Goal: Information Seeking & Learning: Check status

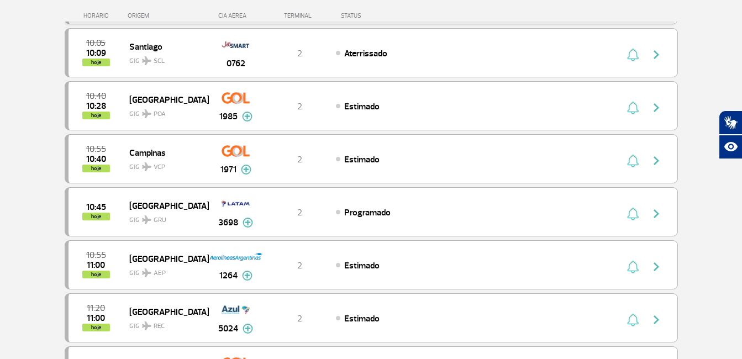
scroll to position [221, 0]
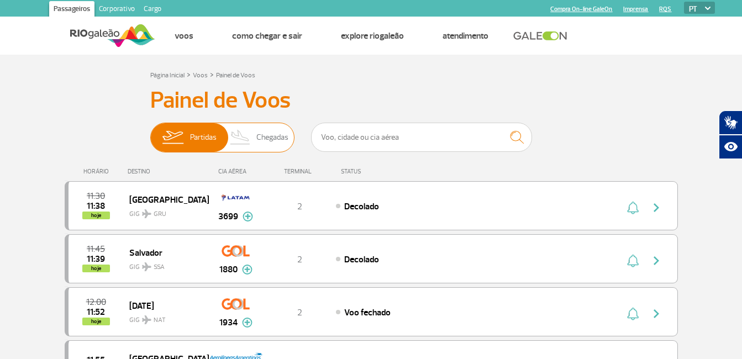
click at [286, 136] on span "Chegadas" at bounding box center [272, 137] width 32 height 29
click at [150, 132] on input "Partidas Chegadas" at bounding box center [150, 132] width 0 height 0
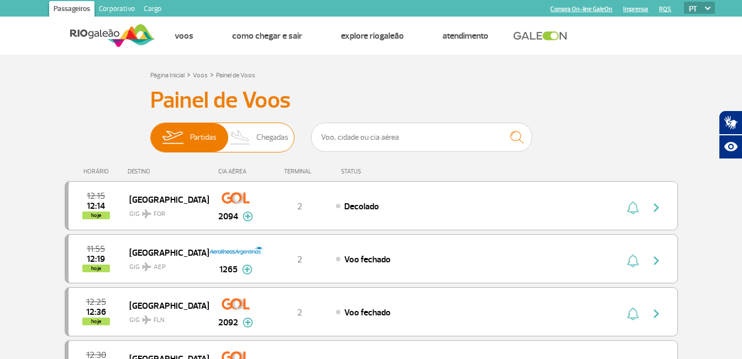
click at [241, 137] on img at bounding box center [240, 137] width 33 height 29
click at [150, 132] on input "Partidas Chegadas" at bounding box center [150, 132] width 0 height 0
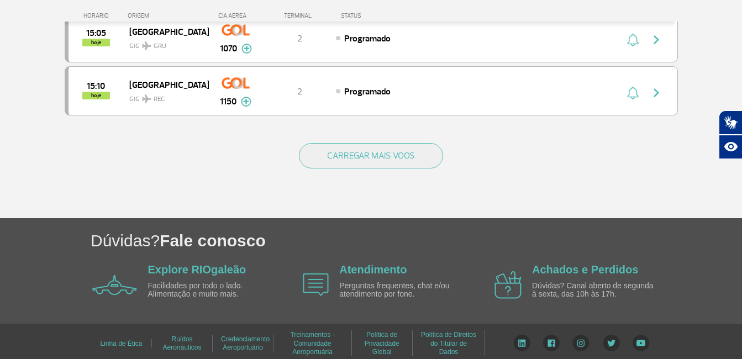
scroll to position [1137, 0]
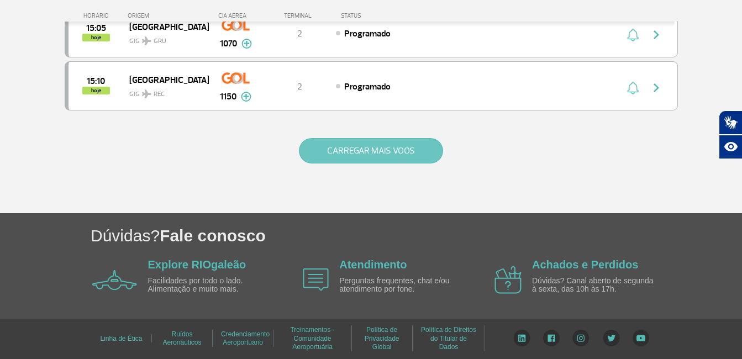
click at [432, 146] on button "CARREGAR MAIS VOOS" at bounding box center [371, 150] width 144 height 25
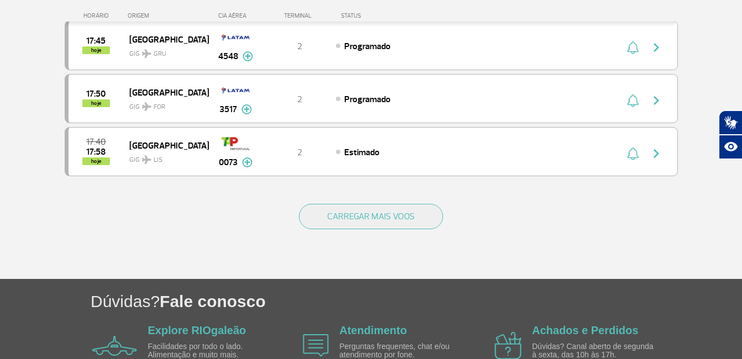
scroll to position [2198, 0]
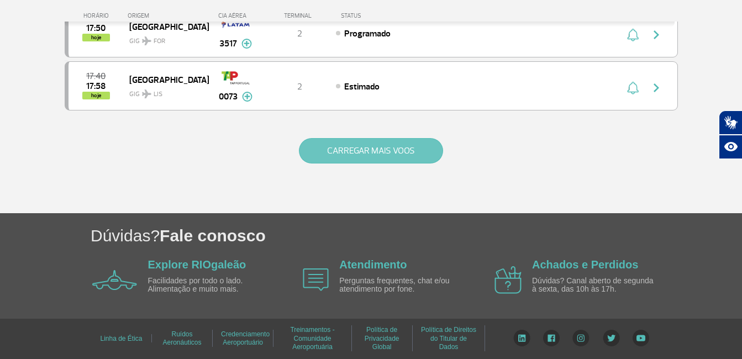
click at [354, 146] on button "CARREGAR MAIS VOOS" at bounding box center [371, 150] width 144 height 25
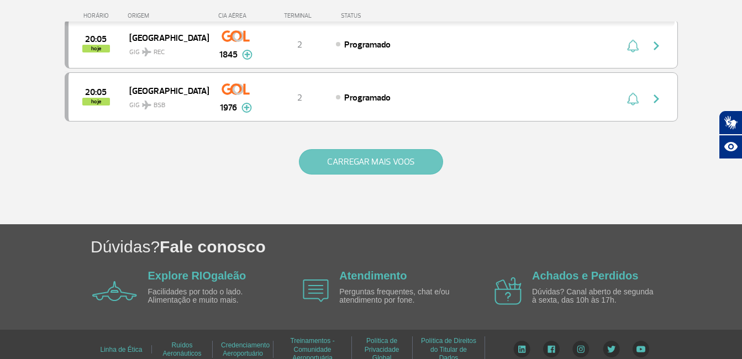
click at [425, 173] on button "CARREGAR MAIS VOOS" at bounding box center [371, 161] width 144 height 25
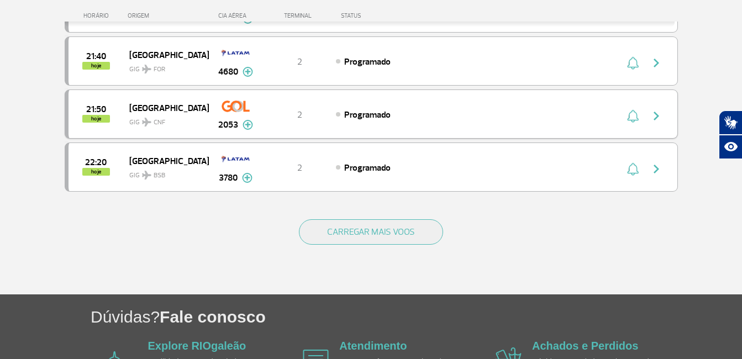
scroll to position [4319, 0]
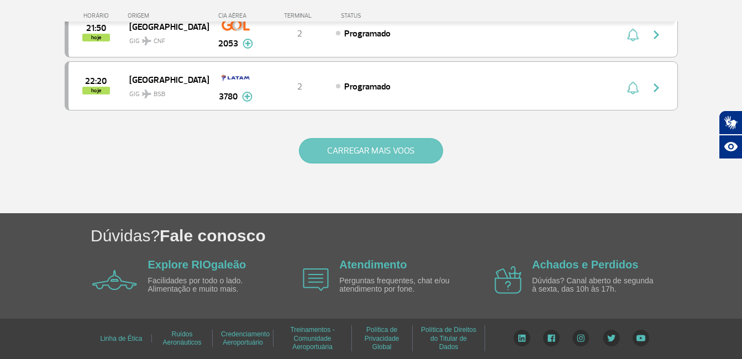
click at [388, 152] on button "CARREGAR MAIS VOOS" at bounding box center [371, 150] width 144 height 25
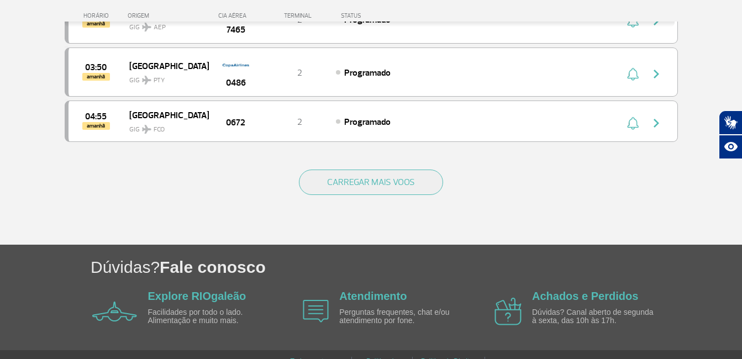
scroll to position [5369, 0]
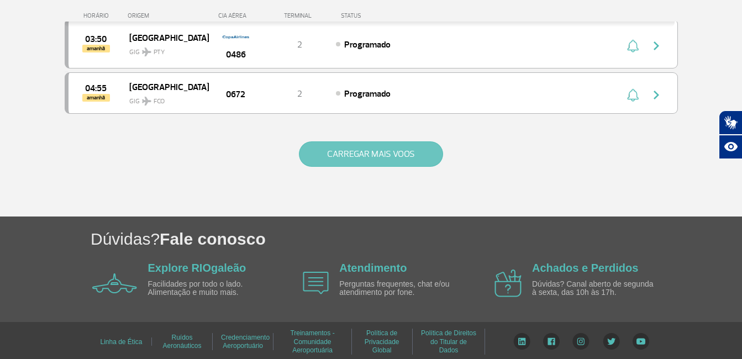
click at [340, 157] on button "CARREGAR MAIS VOOS" at bounding box center [371, 153] width 144 height 25
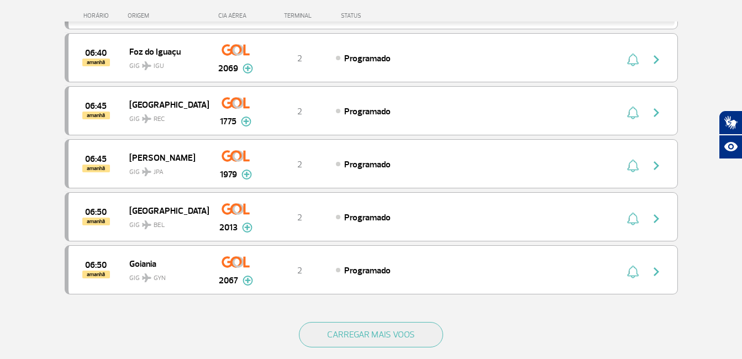
scroll to position [6275, 0]
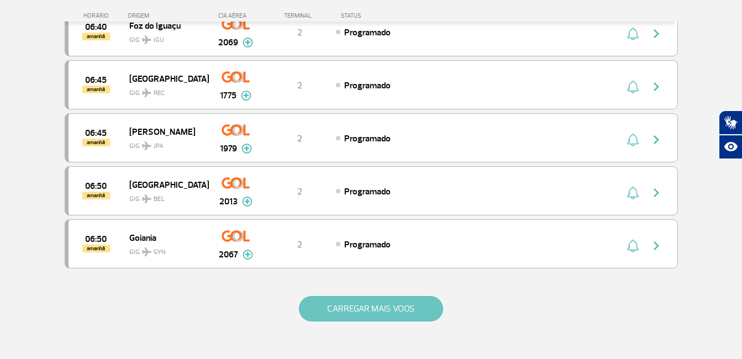
click at [405, 320] on button "CARREGAR MAIS VOOS" at bounding box center [371, 308] width 144 height 25
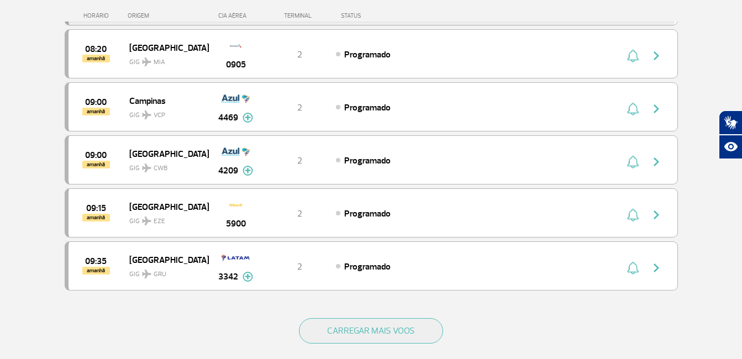
scroll to position [7335, 0]
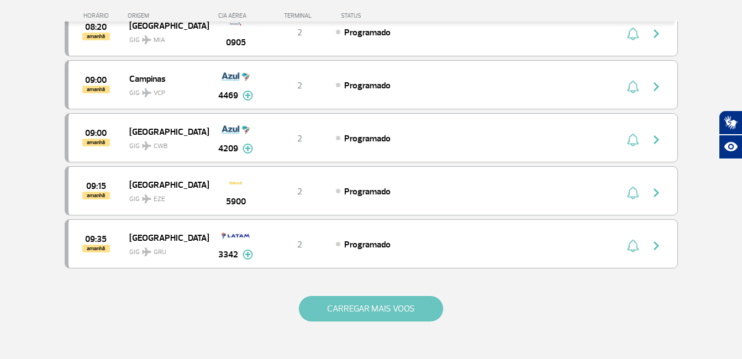
click at [429, 312] on button "CARREGAR MAIS VOOS" at bounding box center [371, 308] width 144 height 25
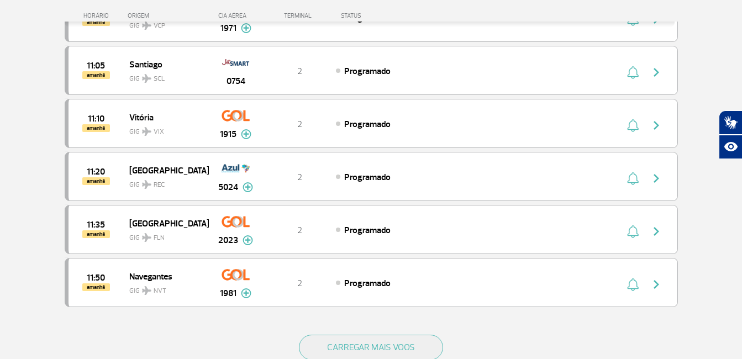
scroll to position [8374, 0]
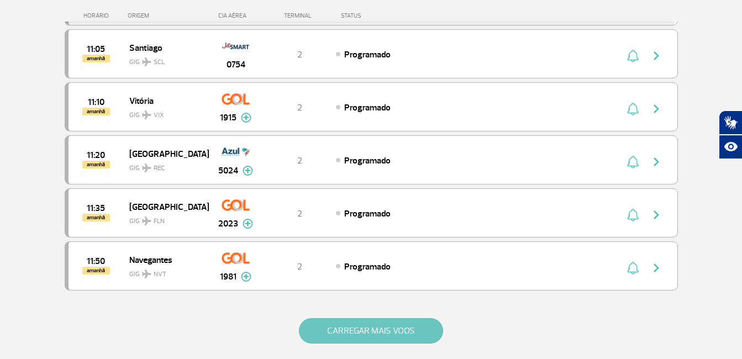
click at [393, 329] on button "CARREGAR MAIS VOOS" at bounding box center [371, 330] width 144 height 25
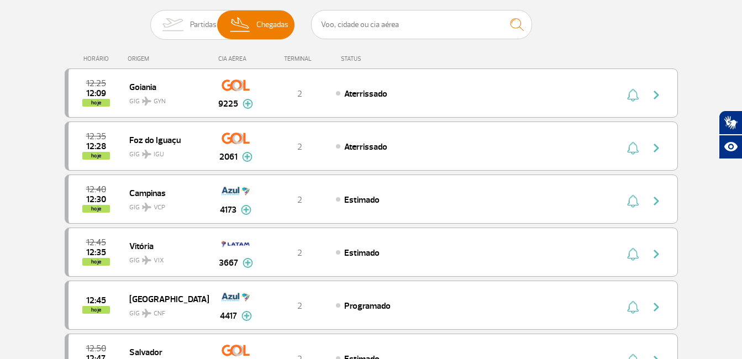
scroll to position [0, 0]
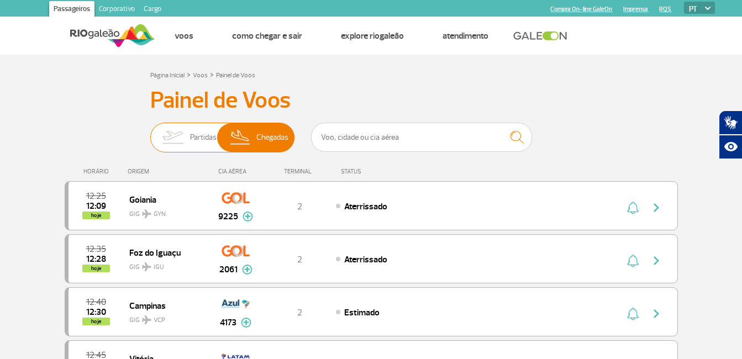
click at [185, 141] on img at bounding box center [172, 137] width 35 height 29
click at [150, 132] on input "Partidas Chegadas" at bounding box center [150, 132] width 0 height 0
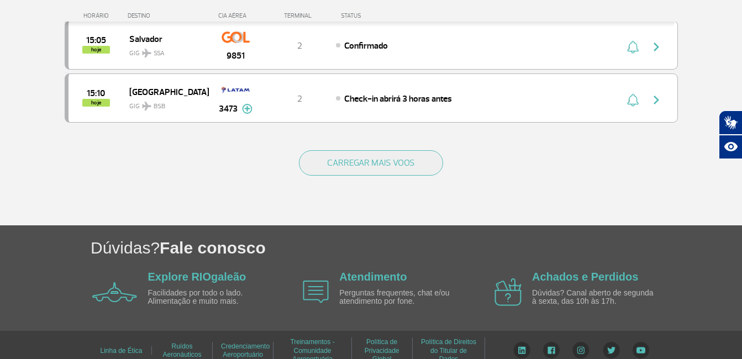
scroll to position [1130, 0]
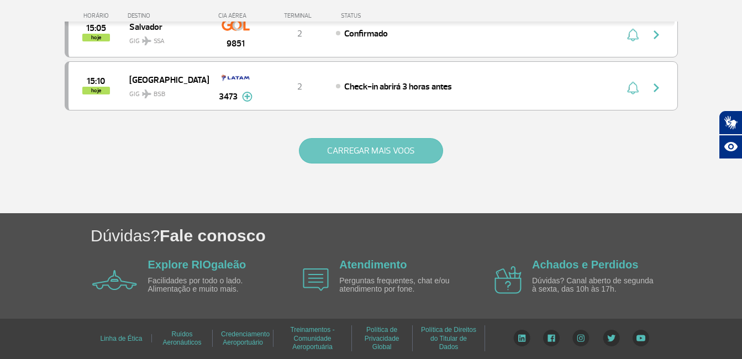
click at [365, 144] on button "CARREGAR MAIS VOOS" at bounding box center [371, 150] width 144 height 25
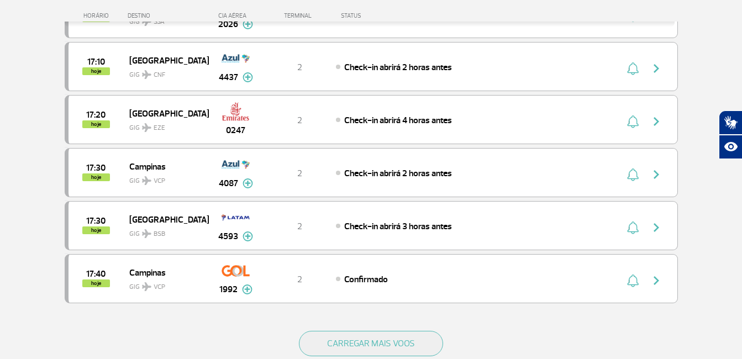
scroll to position [2014, 0]
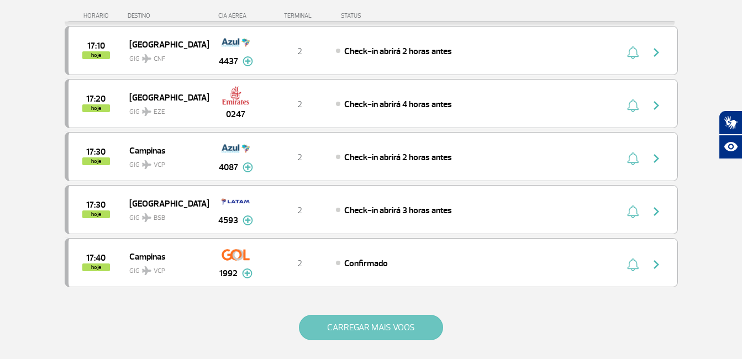
click at [338, 334] on button "CARREGAR MAIS VOOS" at bounding box center [371, 327] width 144 height 25
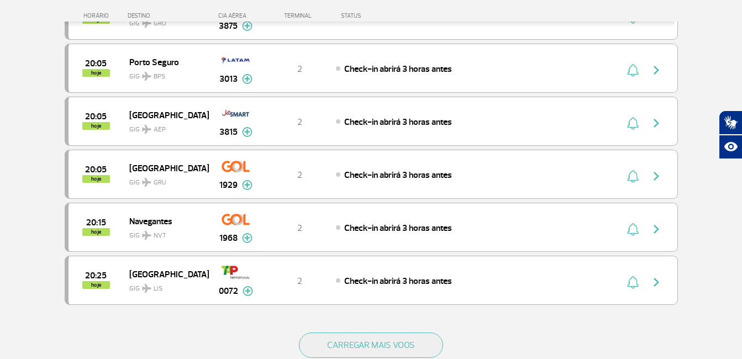
scroll to position [3067, 0]
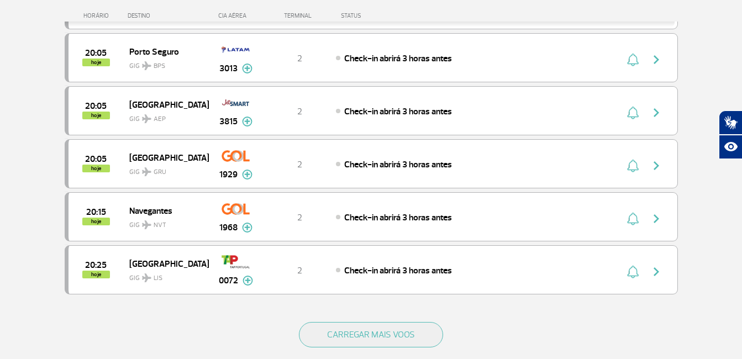
click at [434, 347] on div "CARREGAR MAIS VOOS" at bounding box center [371, 352] width 613 height 89
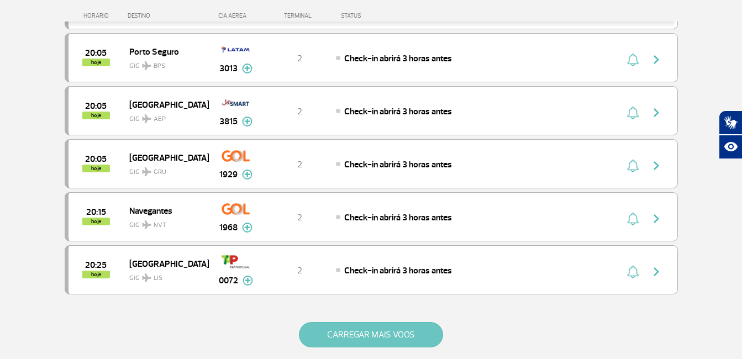
click at [433, 345] on button "CARREGAR MAIS VOOS" at bounding box center [371, 334] width 144 height 25
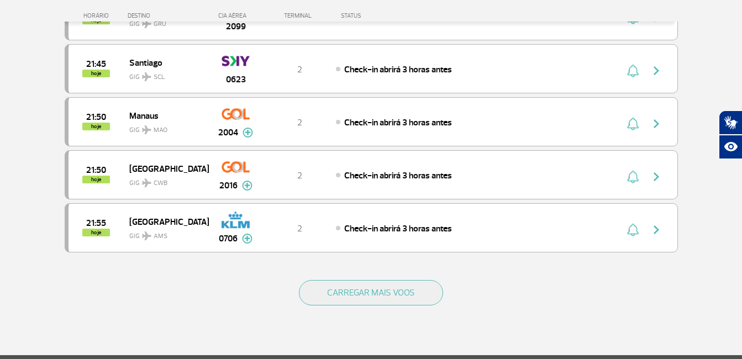
scroll to position [4172, 0]
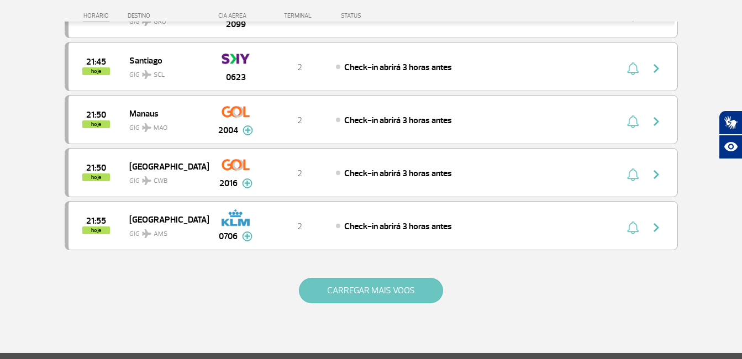
click at [421, 299] on button "CARREGAR MAIS VOOS" at bounding box center [371, 290] width 144 height 25
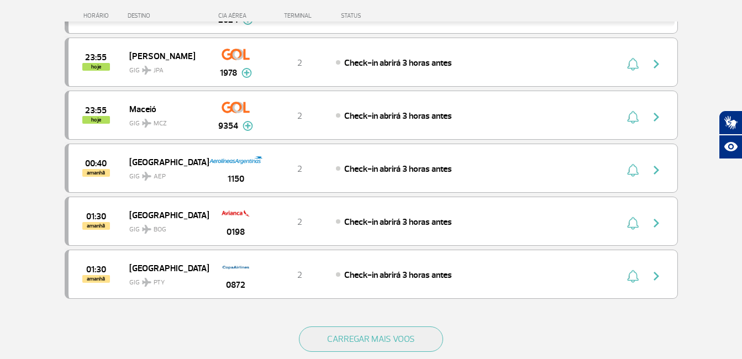
scroll to position [5189, 0]
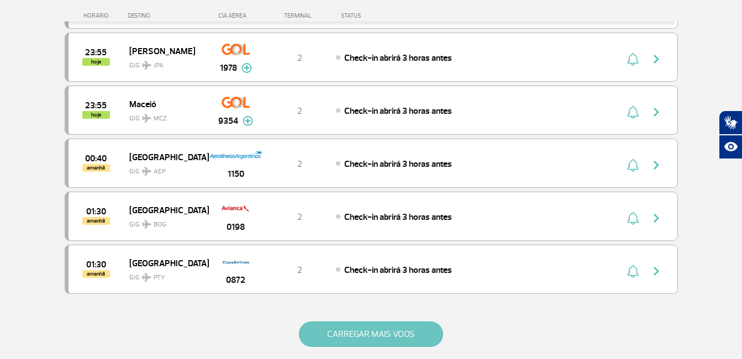
click at [374, 341] on button "CARREGAR MAIS VOOS" at bounding box center [371, 334] width 144 height 25
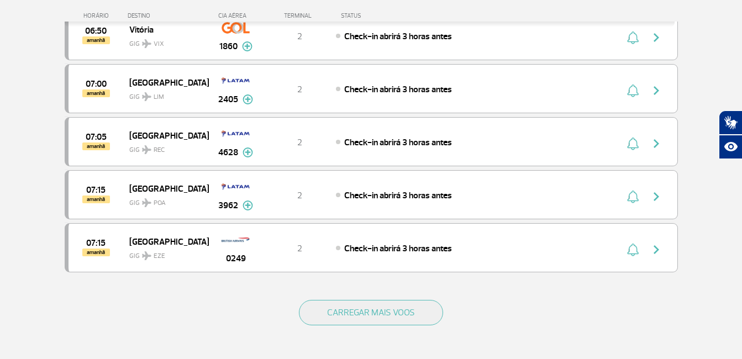
scroll to position [6271, 0]
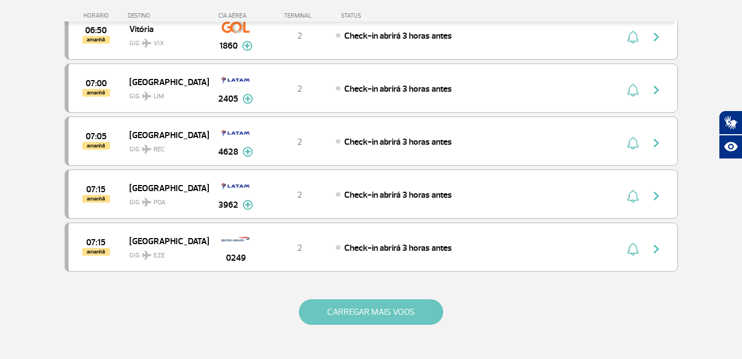
click at [394, 320] on button "CARREGAR MAIS VOOS" at bounding box center [371, 311] width 144 height 25
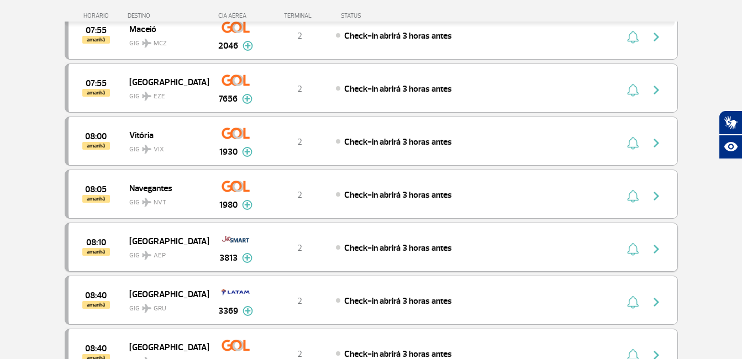
scroll to position [7288, 0]
